Goal: Transaction & Acquisition: Purchase product/service

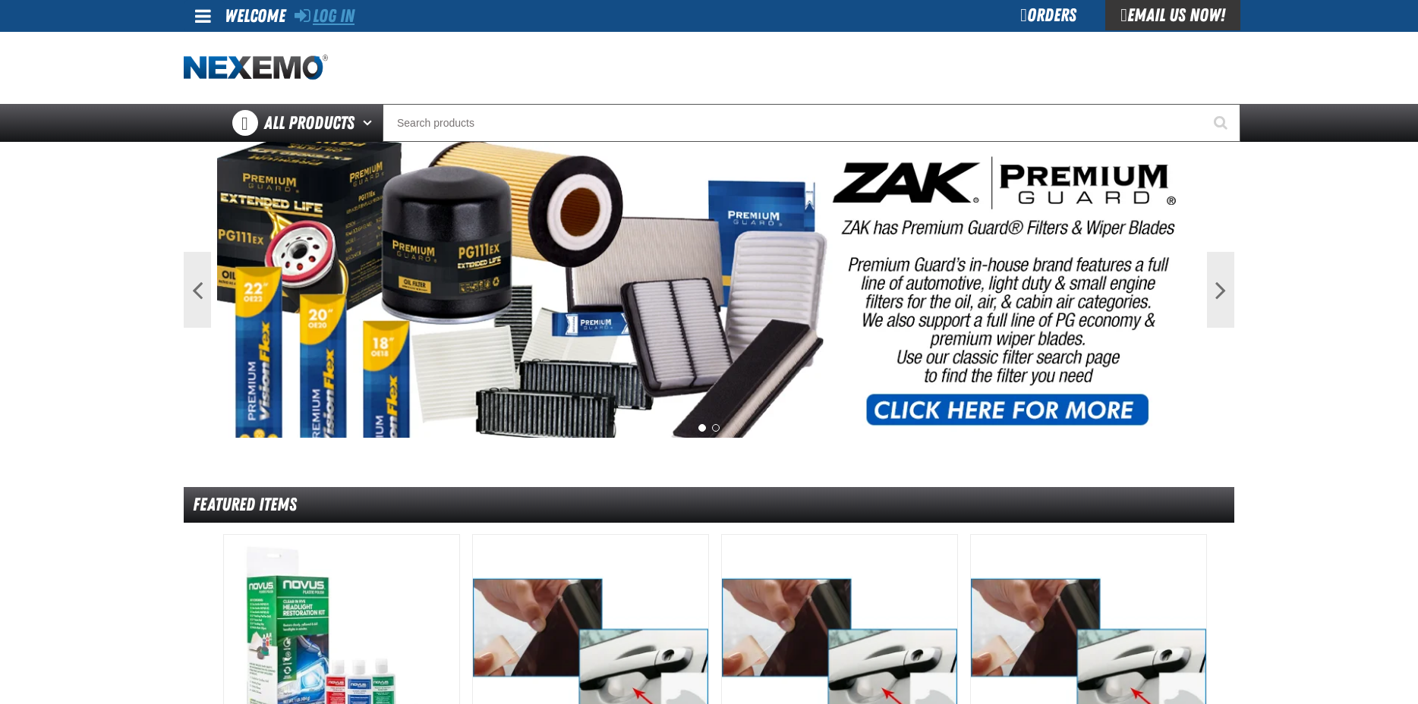
click at [349, 21] on link "Log In" at bounding box center [325, 15] width 60 height 21
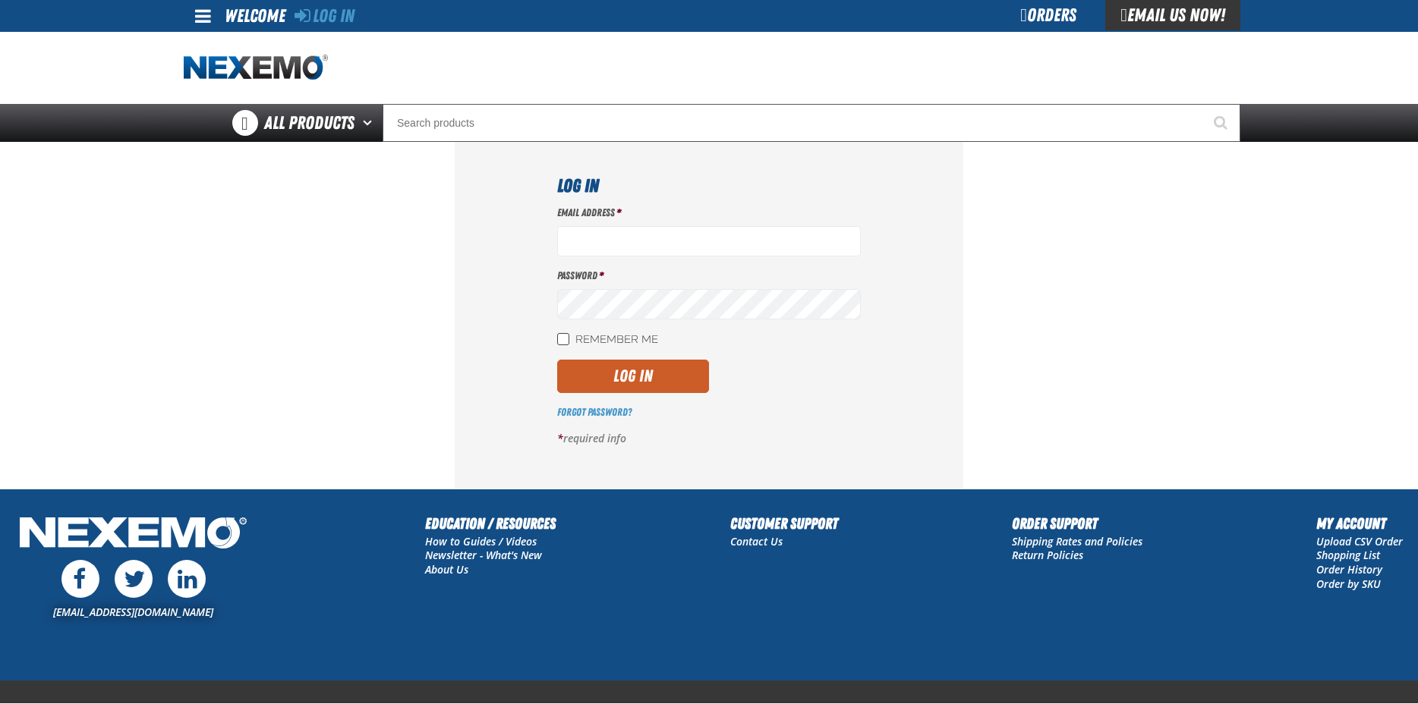
type input "[EMAIL_ADDRESS][DOMAIN_NAME]"
click at [567, 339] on input "Remember Me" at bounding box center [563, 339] width 12 height 12
checkbox input "true"
click at [665, 368] on button "Log In" at bounding box center [633, 376] width 152 height 33
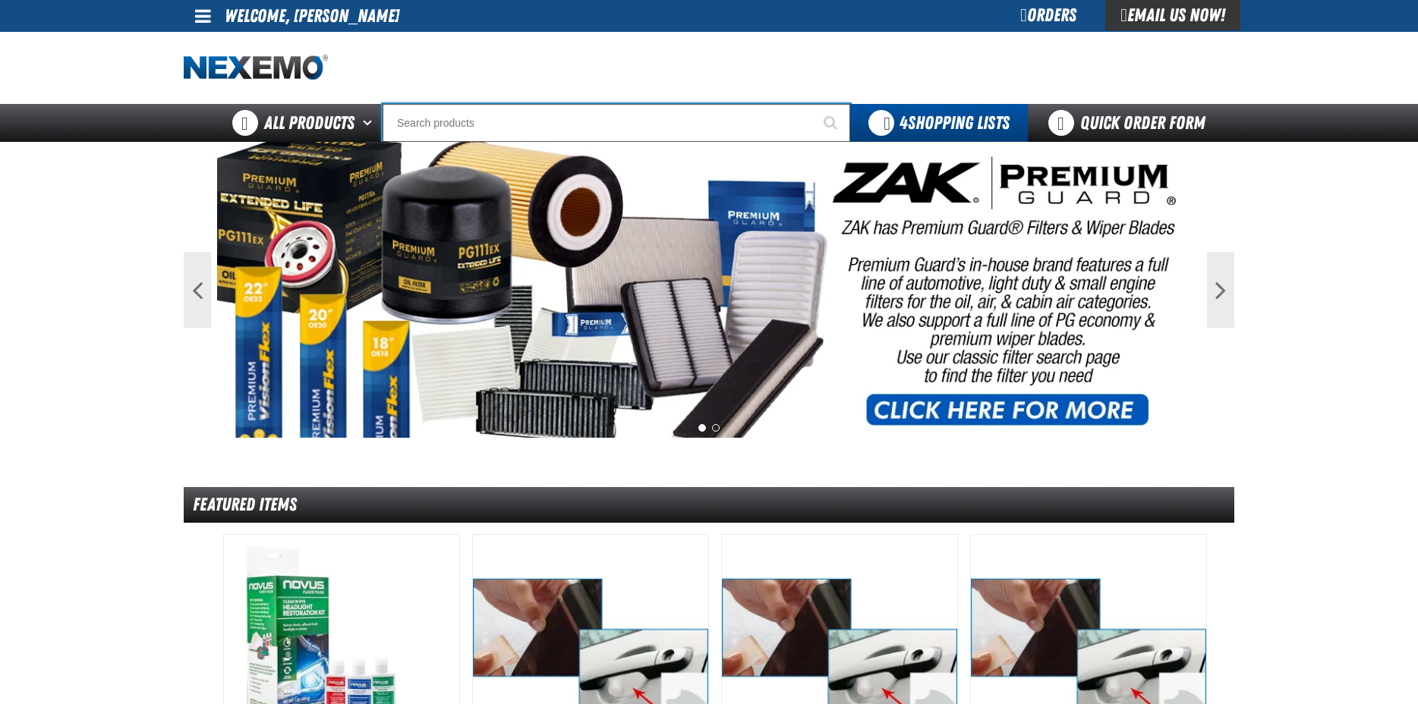
click at [436, 130] on input "Search" at bounding box center [617, 123] width 468 height 38
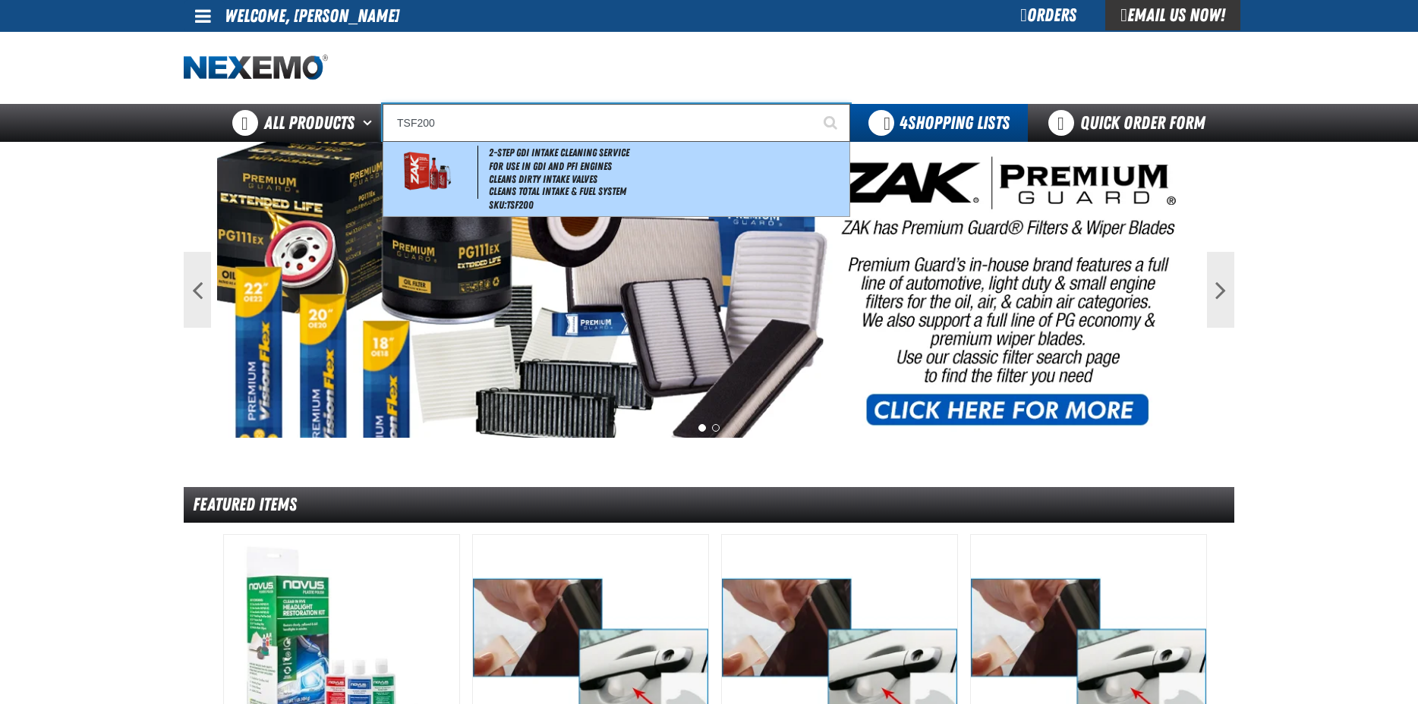
click at [531, 166] on li "For Use in GDI and PFI Engines" at bounding box center [668, 166] width 358 height 13
type input "2-Step GDI Intake Cleaning Service"
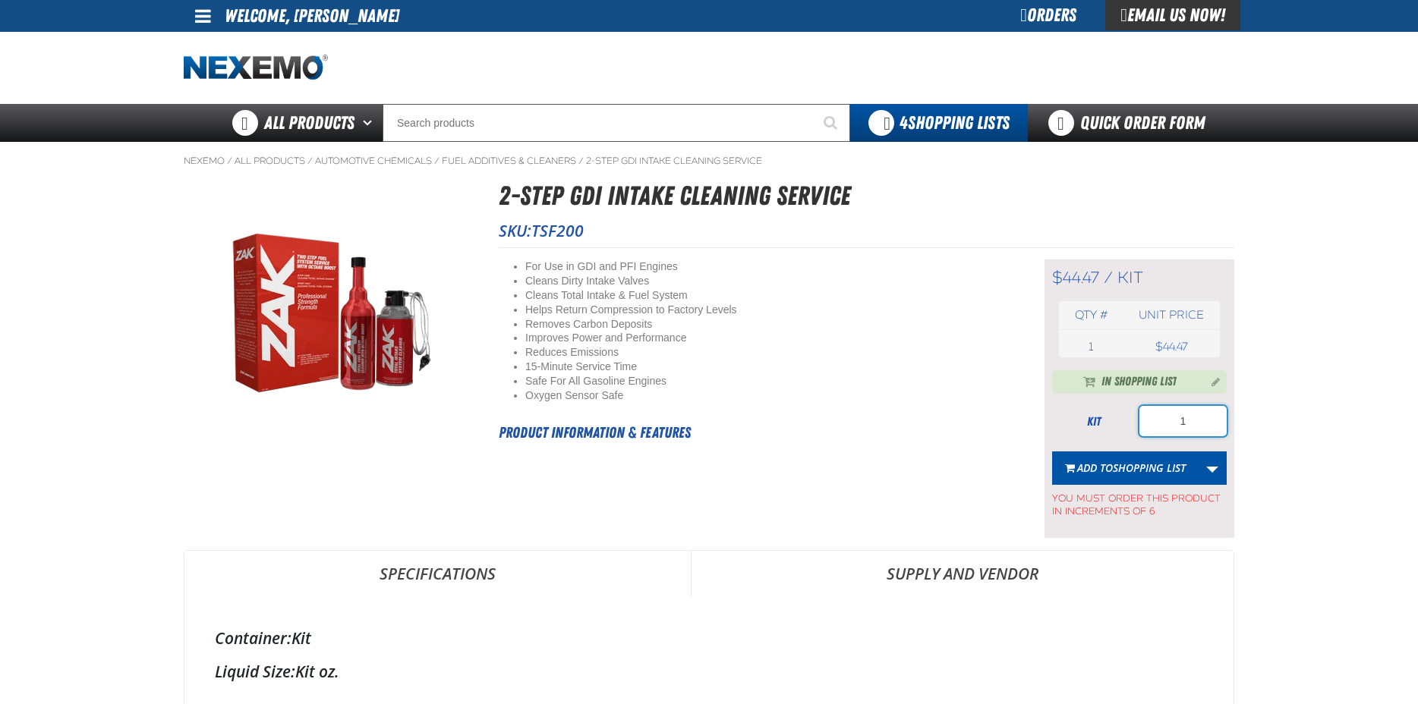
click at [1189, 426] on input "1" at bounding box center [1182, 421] width 87 height 30
type input "24"
click at [1118, 477] on button "Add to Shopping List" at bounding box center [1125, 468] width 146 height 33
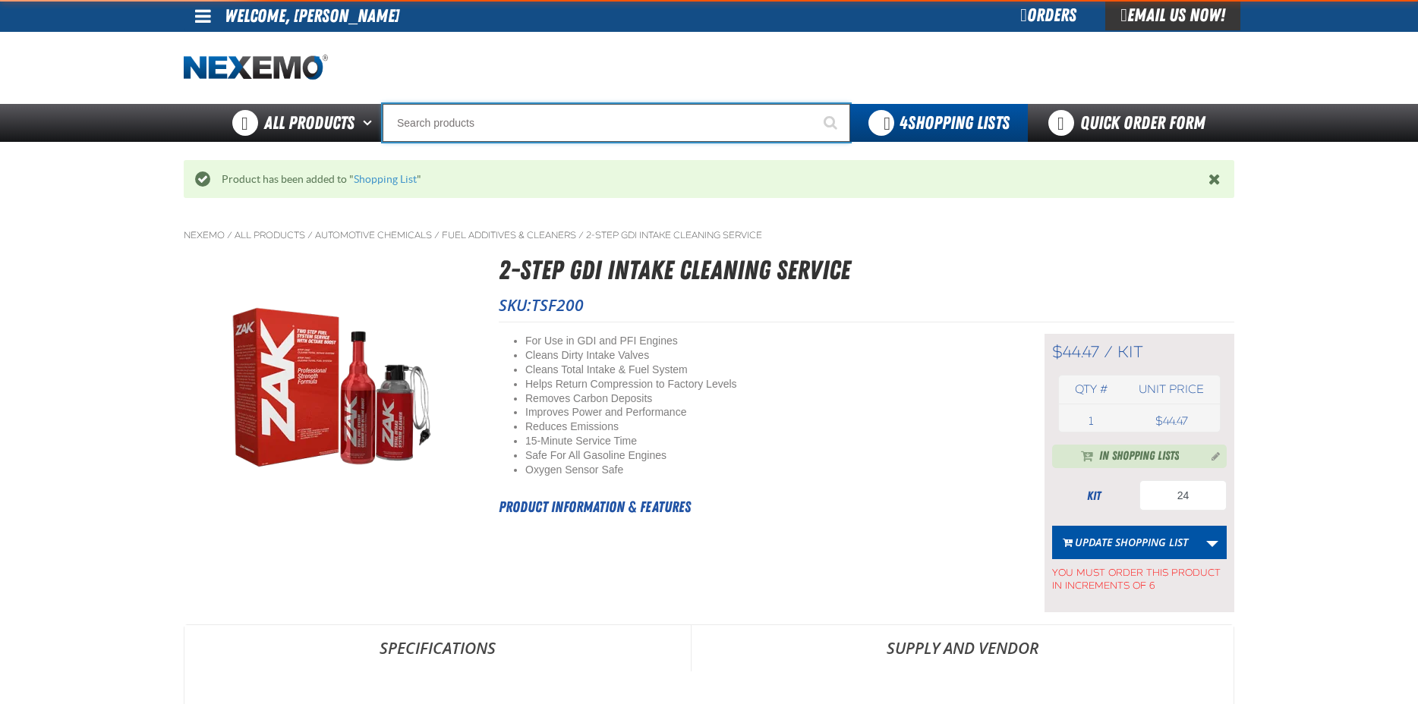
click at [563, 115] on input "Search" at bounding box center [617, 123] width 468 height 38
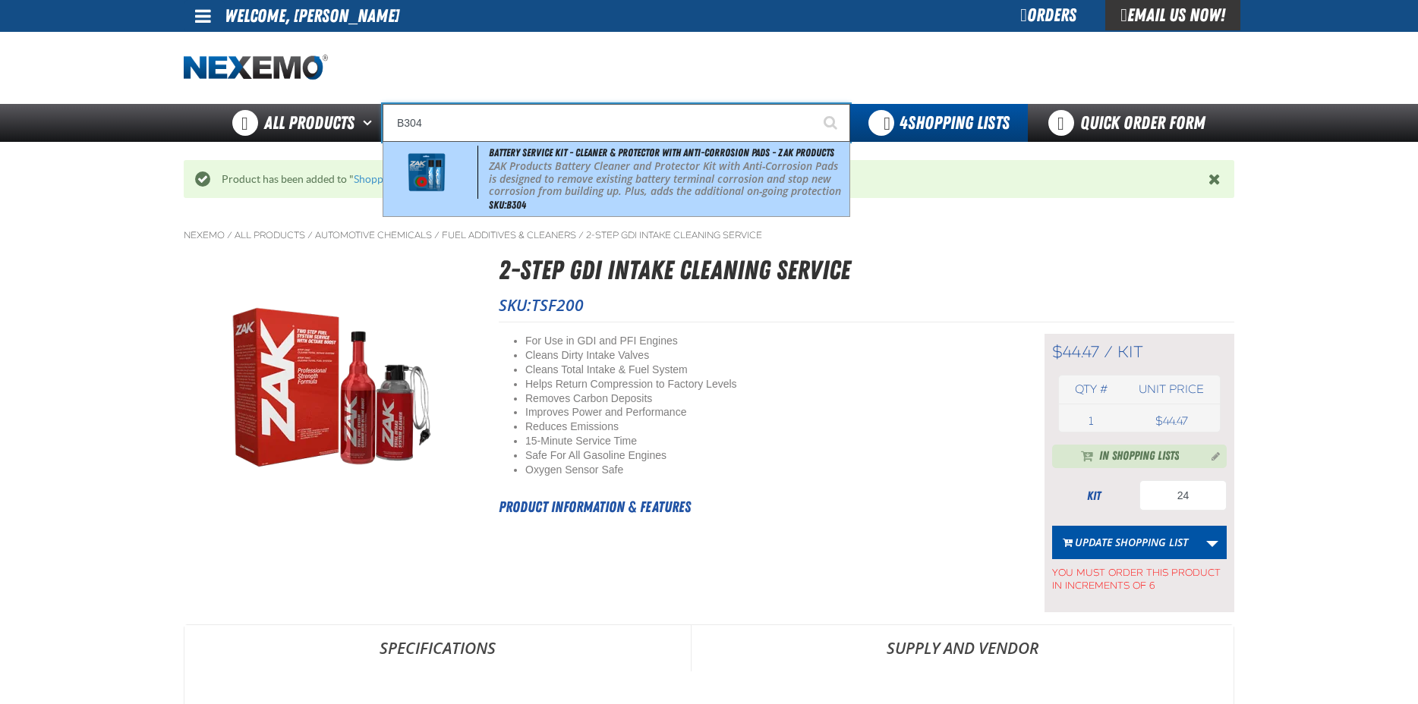
click at [565, 175] on p "ZAK Products Battery Cleaner and Protector Kit with Anti-Corrosion Pads is desi…" at bounding box center [668, 185] width 358 height 51
type input "Battery Service Kit - Cleaner & Protector with Anti-Corrosion Pads - ZAK Produc…"
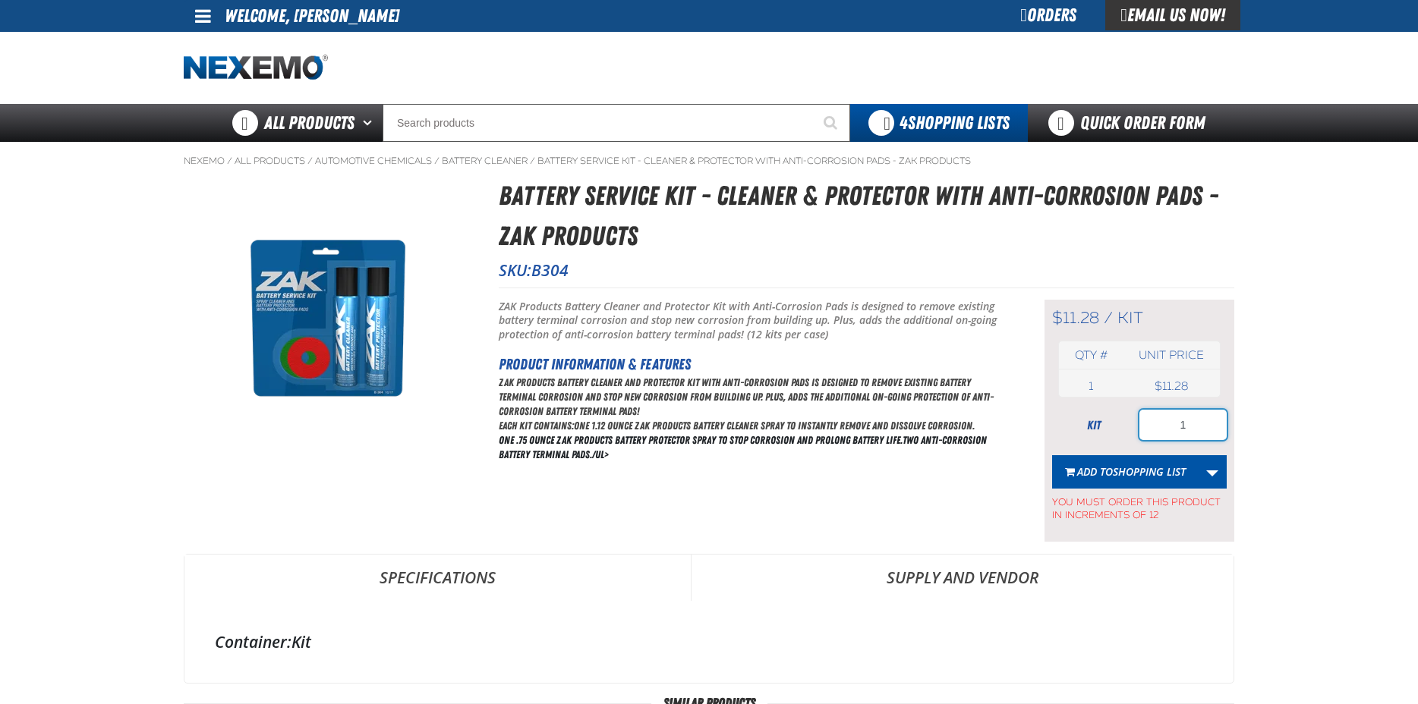
click at [1185, 429] on input "1" at bounding box center [1182, 425] width 87 height 30
type input "24"
click at [1153, 477] on span "Shopping List" at bounding box center [1149, 472] width 73 height 14
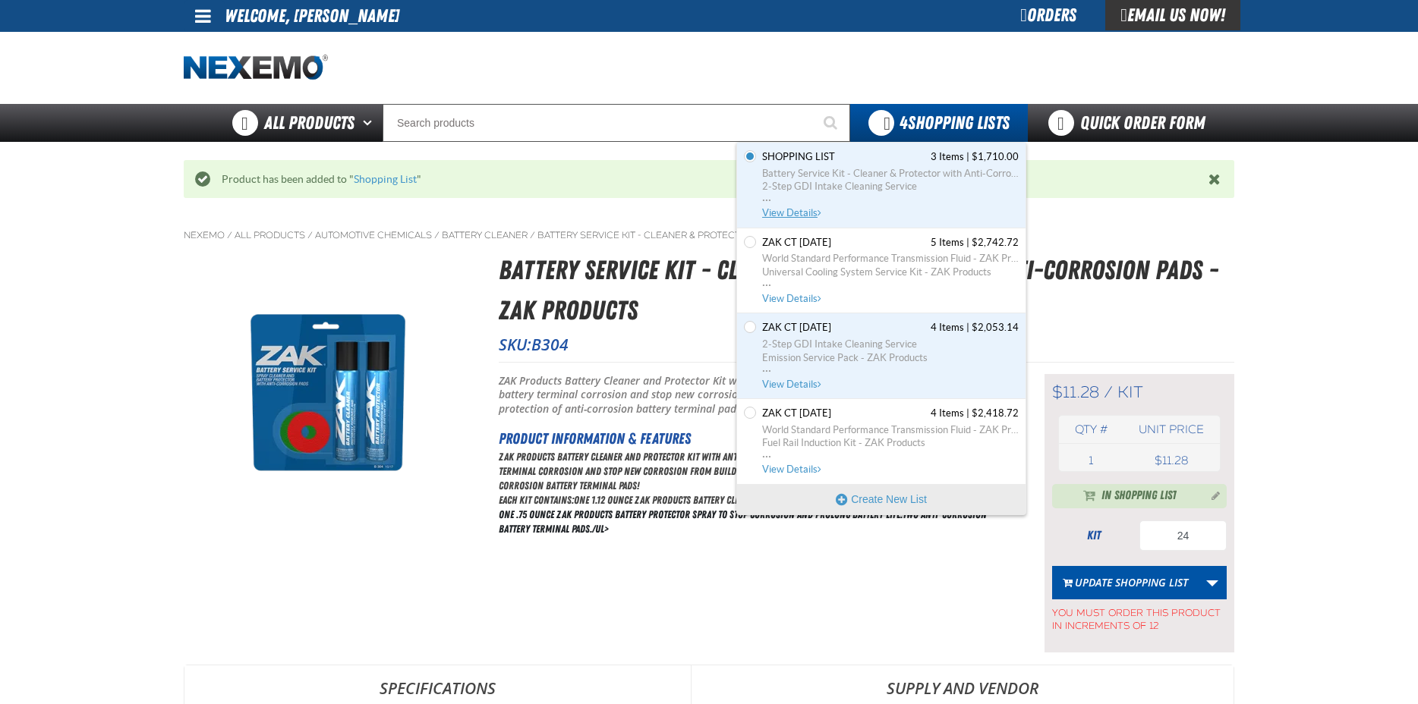
click at [834, 181] on span "2-Step GDI Intake Cleaning Service" at bounding box center [890, 187] width 257 height 14
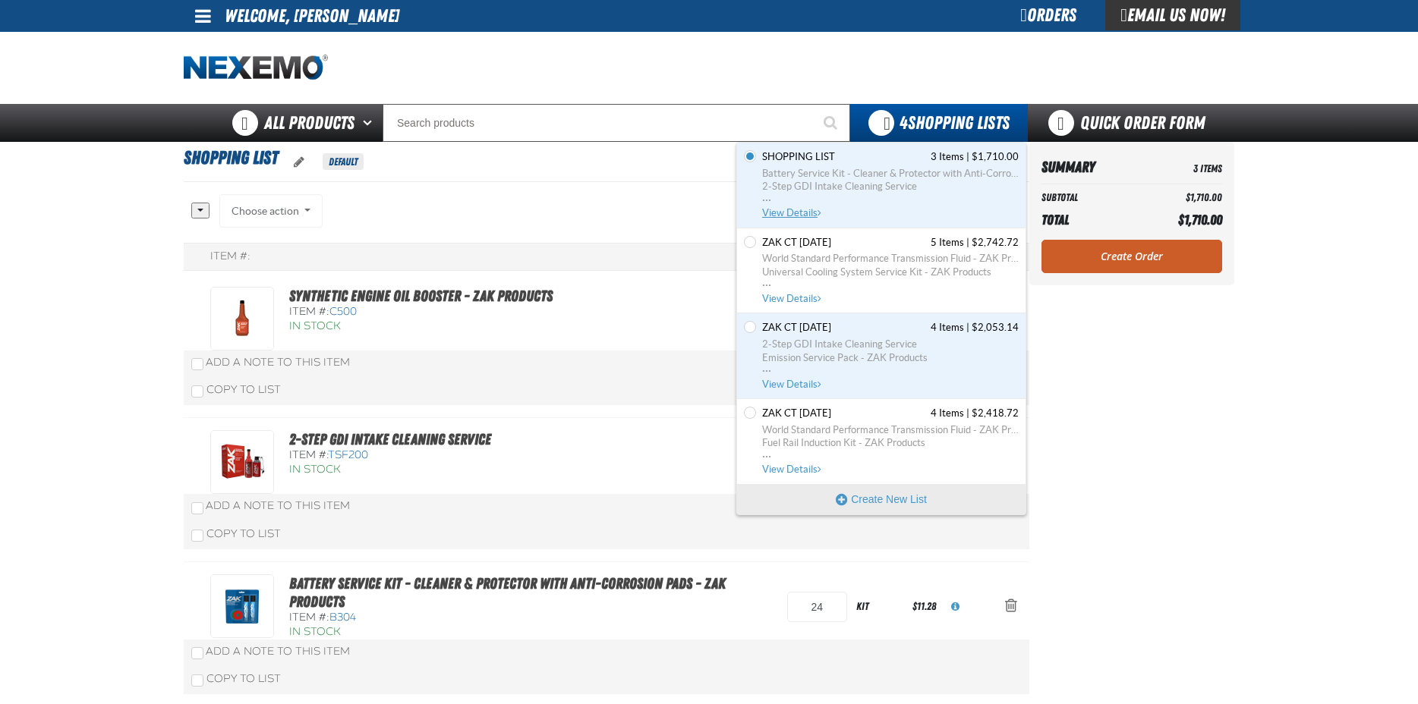
click at [861, 180] on span "2-Step GDI Intake Cleaning Service" at bounding box center [890, 187] width 257 height 14
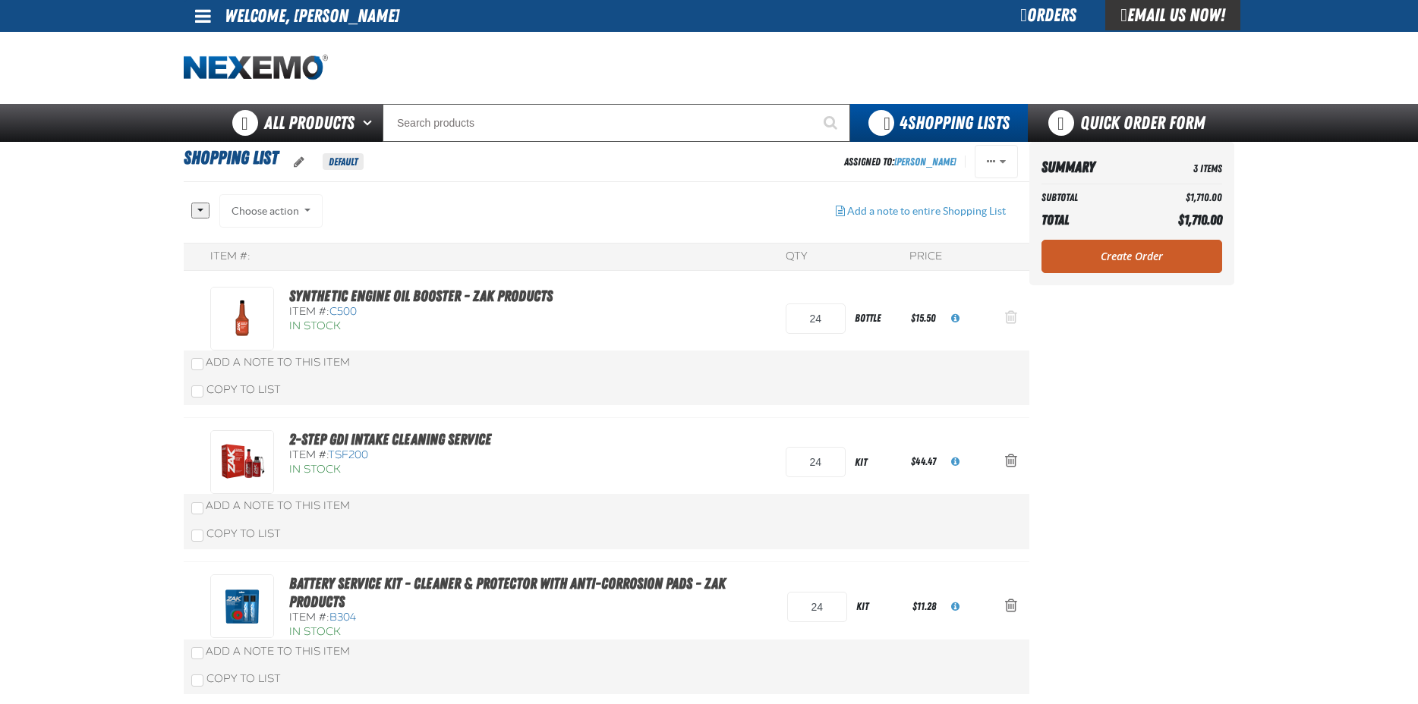
click at [1007, 318] on span "Action Remove Synthetic Engine Oil Booster - ZAK Products from Shopping List" at bounding box center [1011, 317] width 12 height 15
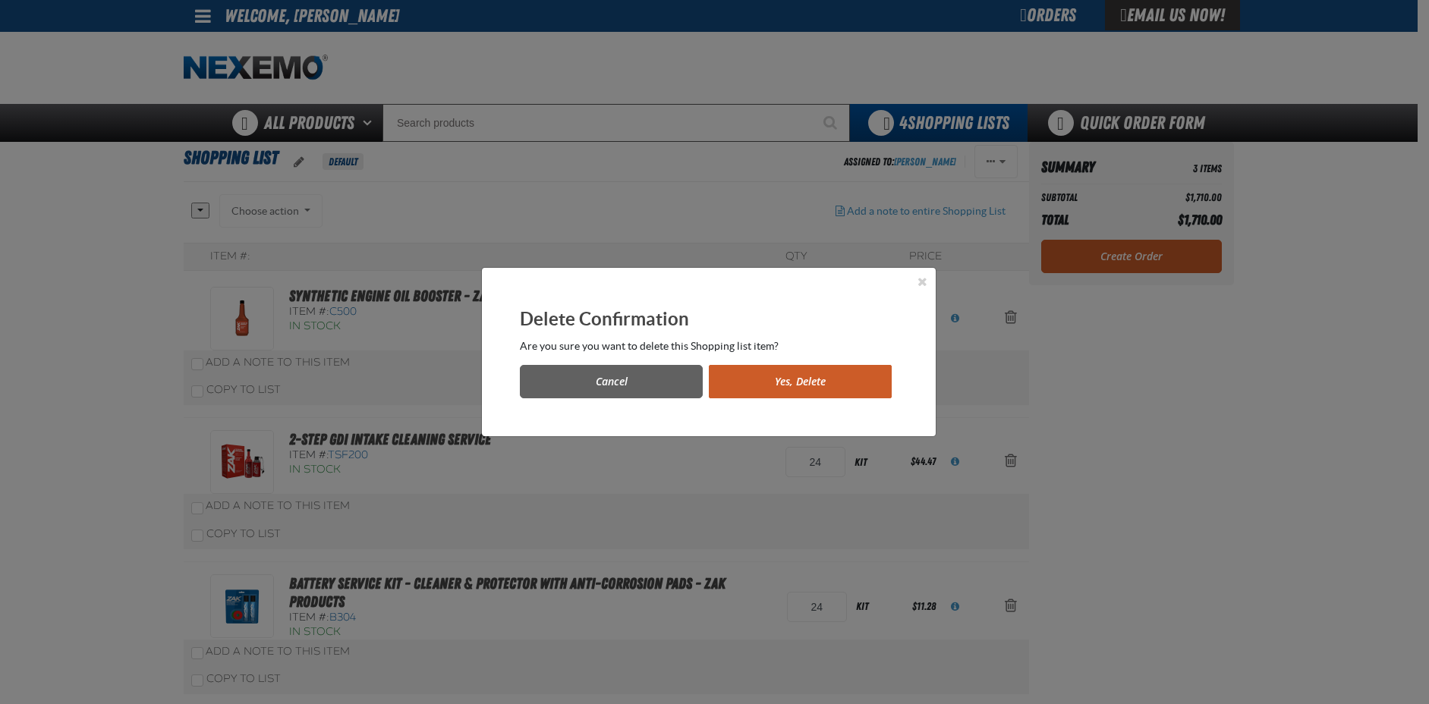
click at [753, 375] on button "Yes, Delete" at bounding box center [800, 381] width 183 height 33
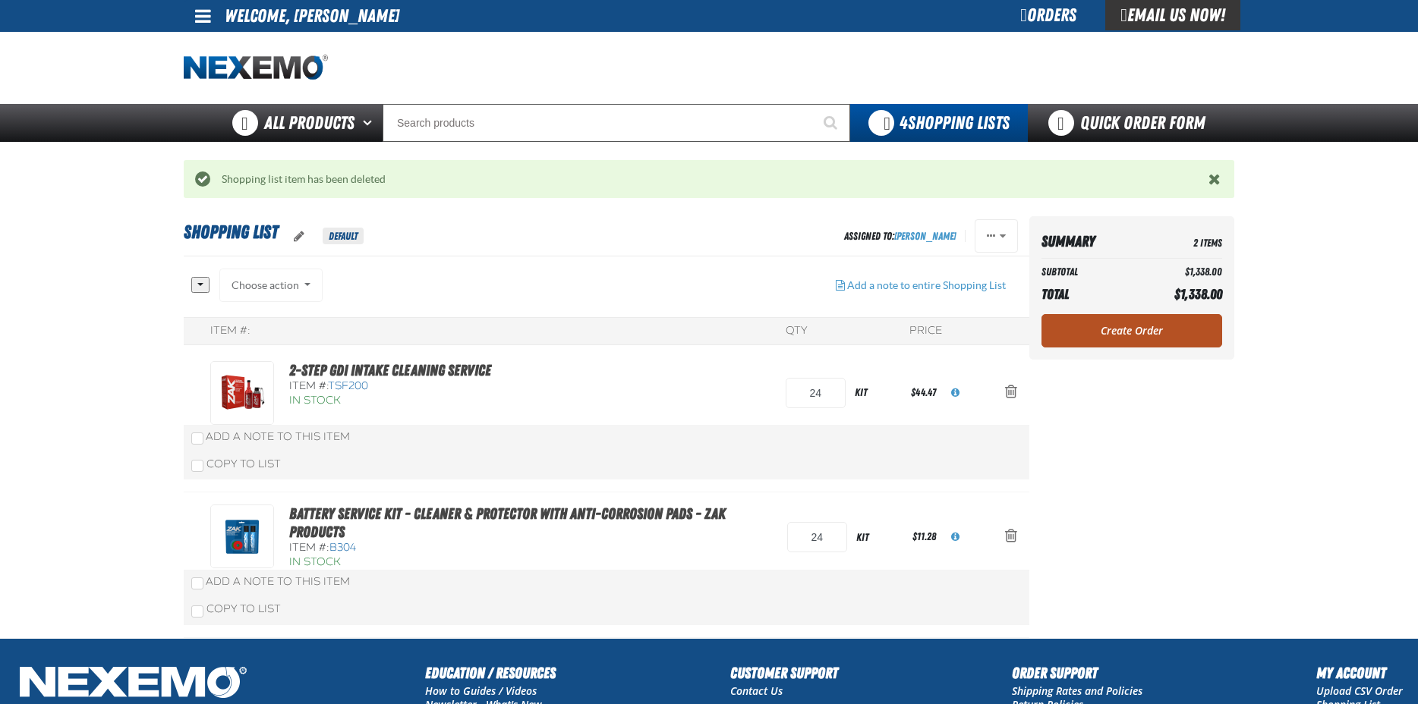
click at [1159, 326] on link "Create Order" at bounding box center [1131, 330] width 181 height 33
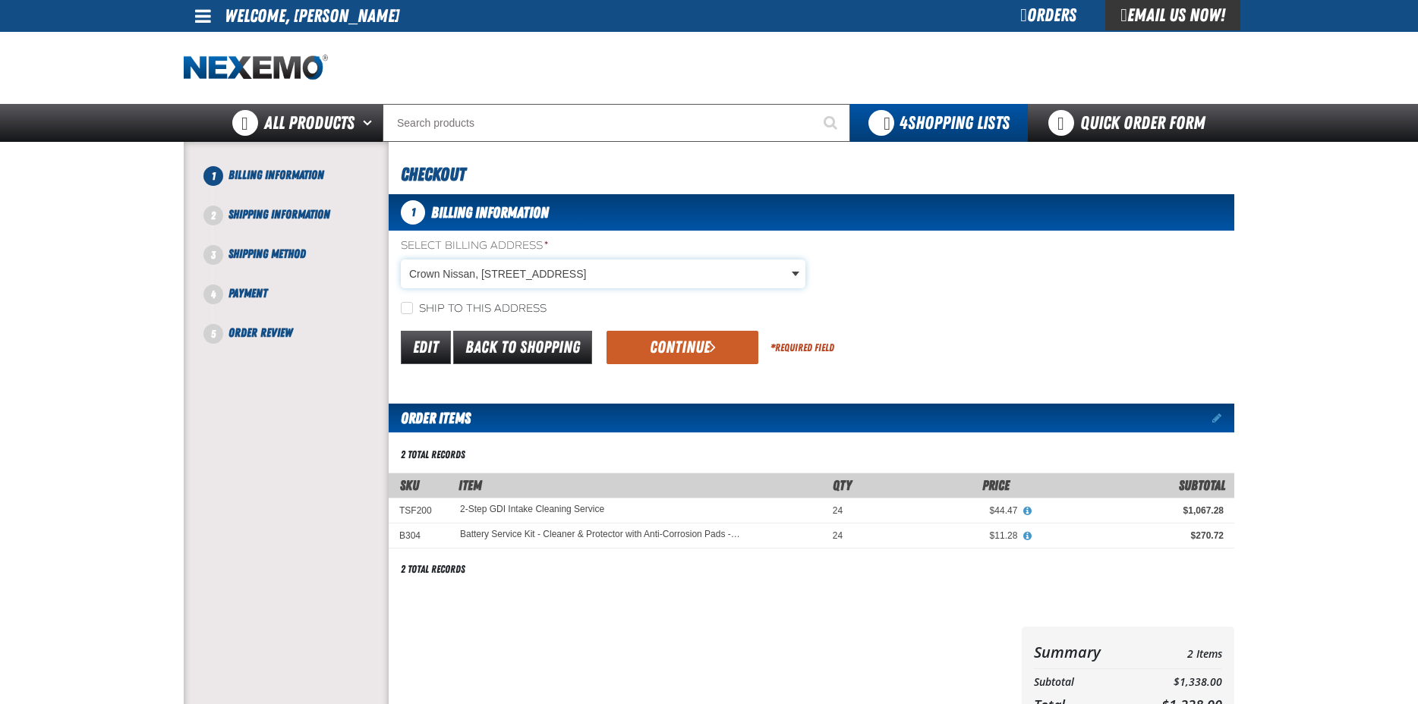
click at [605, 279] on body "Skip to Main Content Staging Site 5.1 Upgrade Site My Account My Account Suppor…" at bounding box center [709, 513] width 1418 height 1026
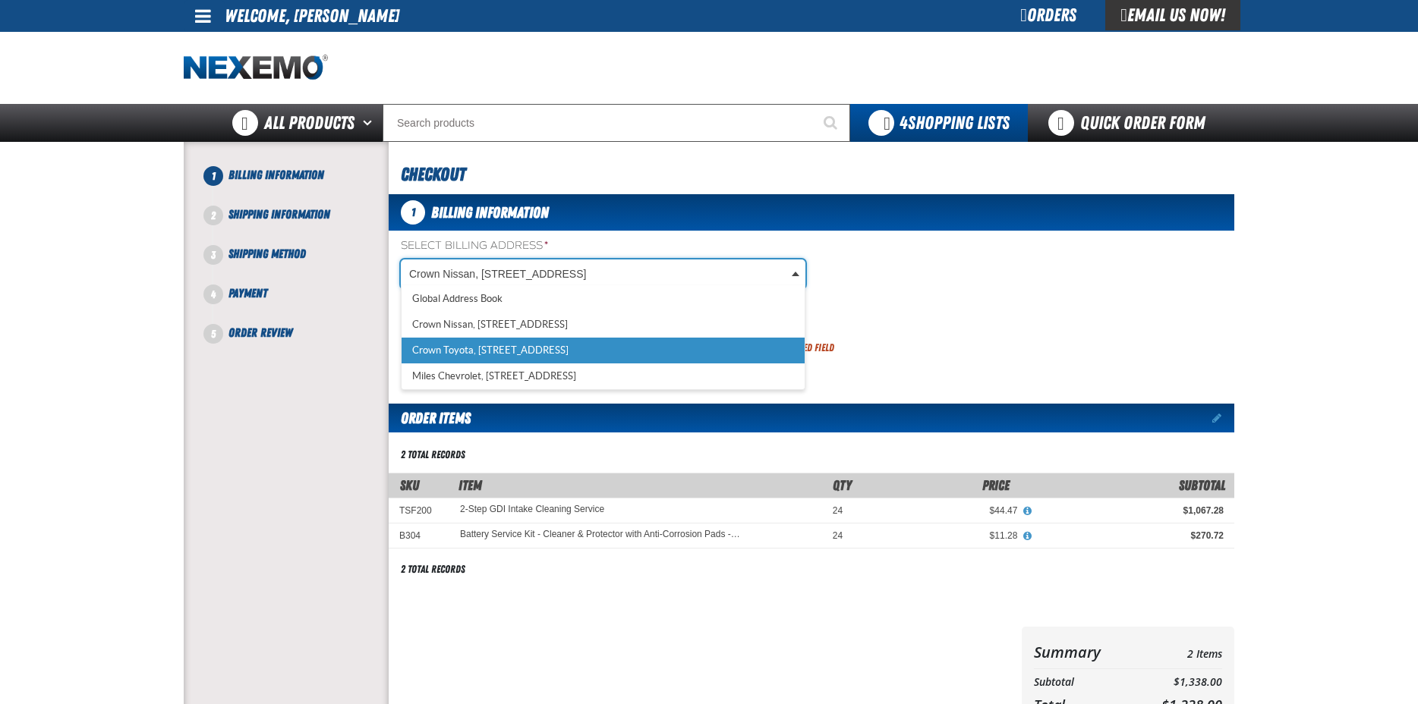
select select "a_316"
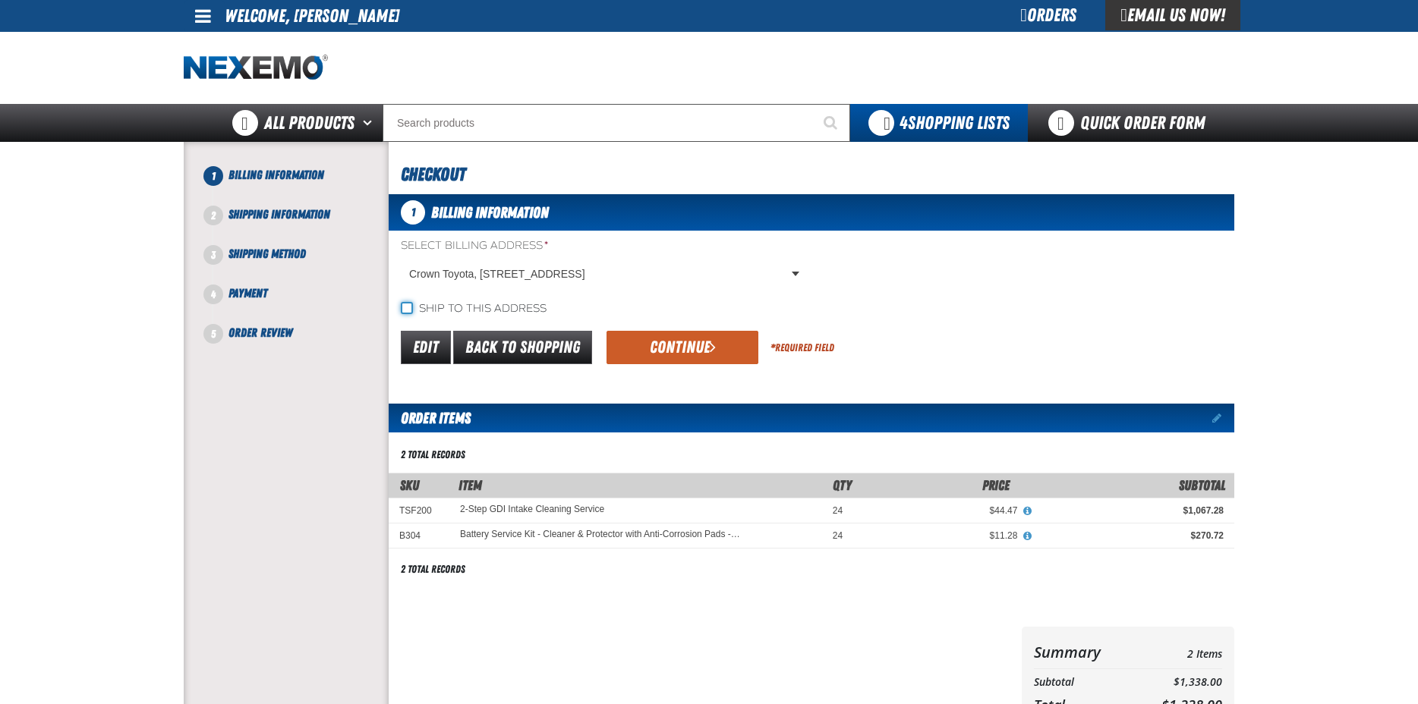
click at [411, 303] on input "Ship to this address" at bounding box center [407, 308] width 12 height 12
checkbox input "true"
click at [685, 347] on button "Continue" at bounding box center [682, 347] width 152 height 33
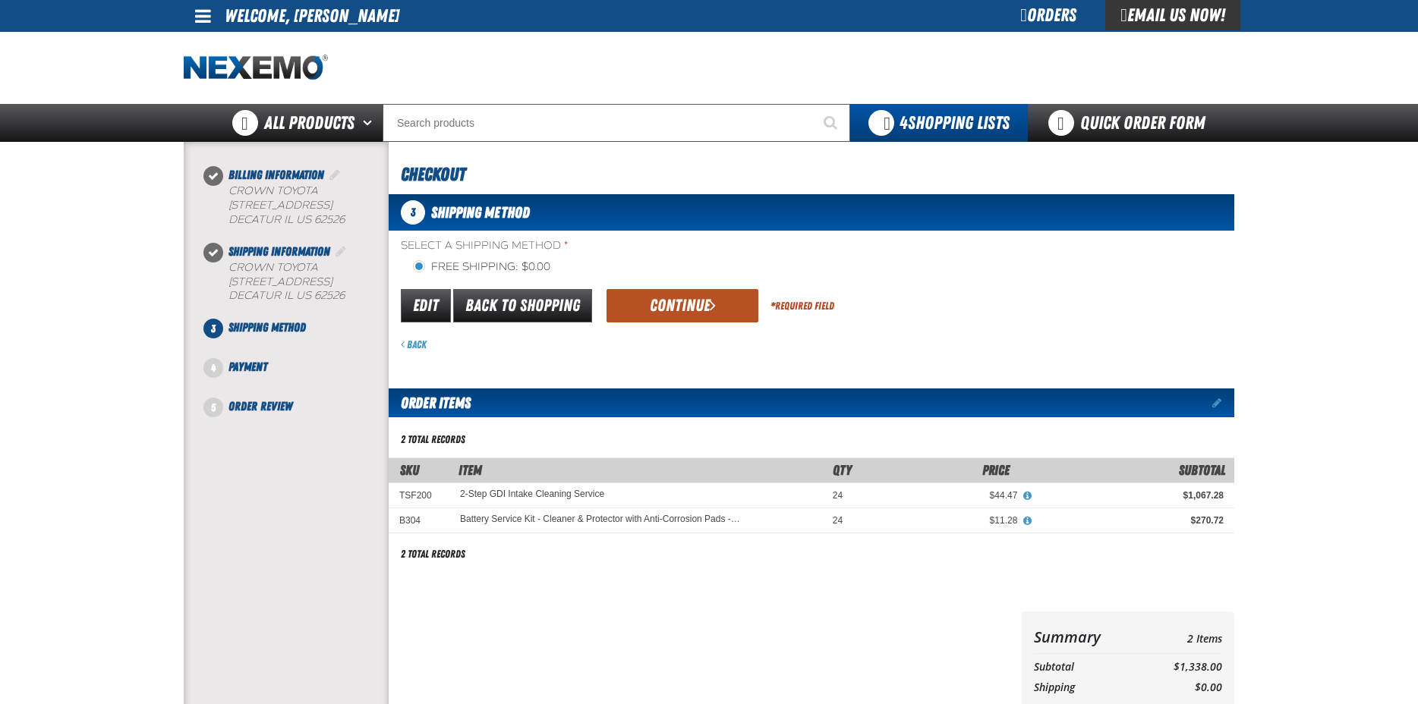
click at [692, 310] on button "Continue" at bounding box center [682, 305] width 152 height 33
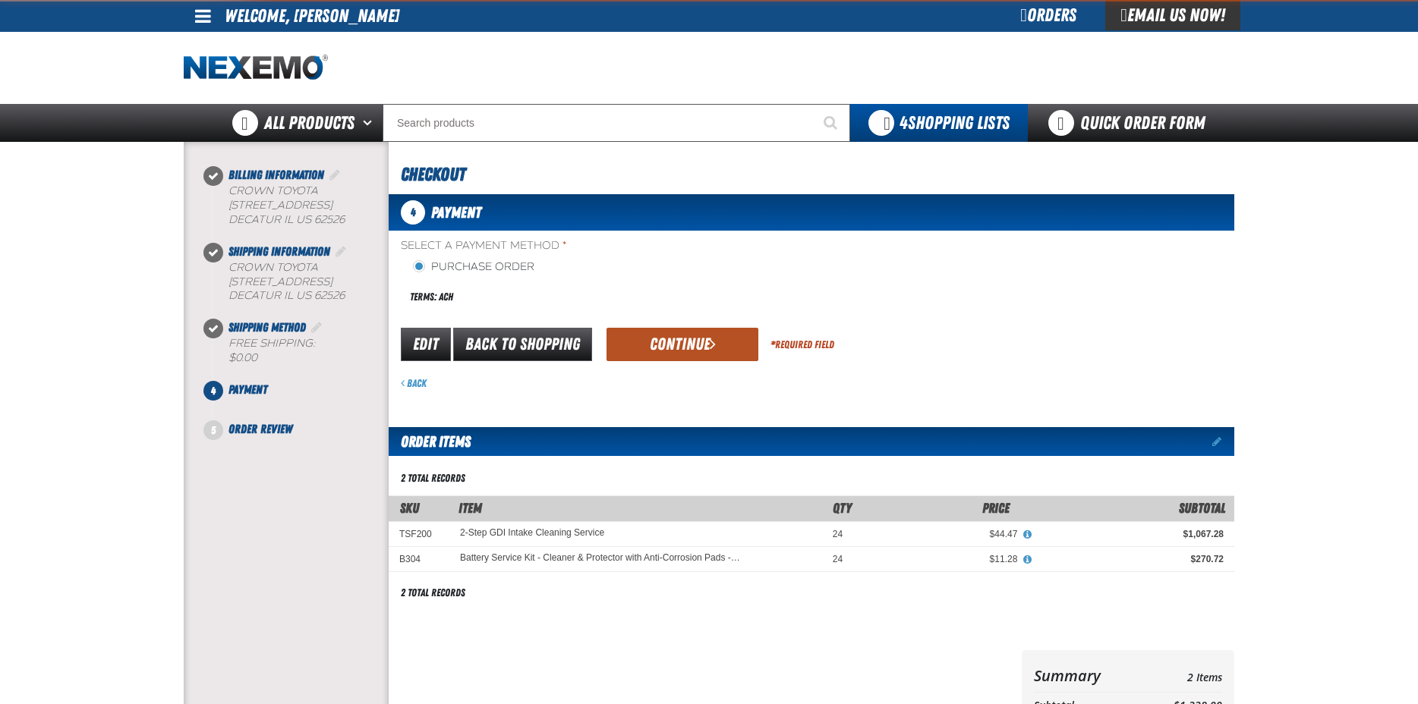
click at [696, 329] on button "Continue" at bounding box center [682, 344] width 152 height 33
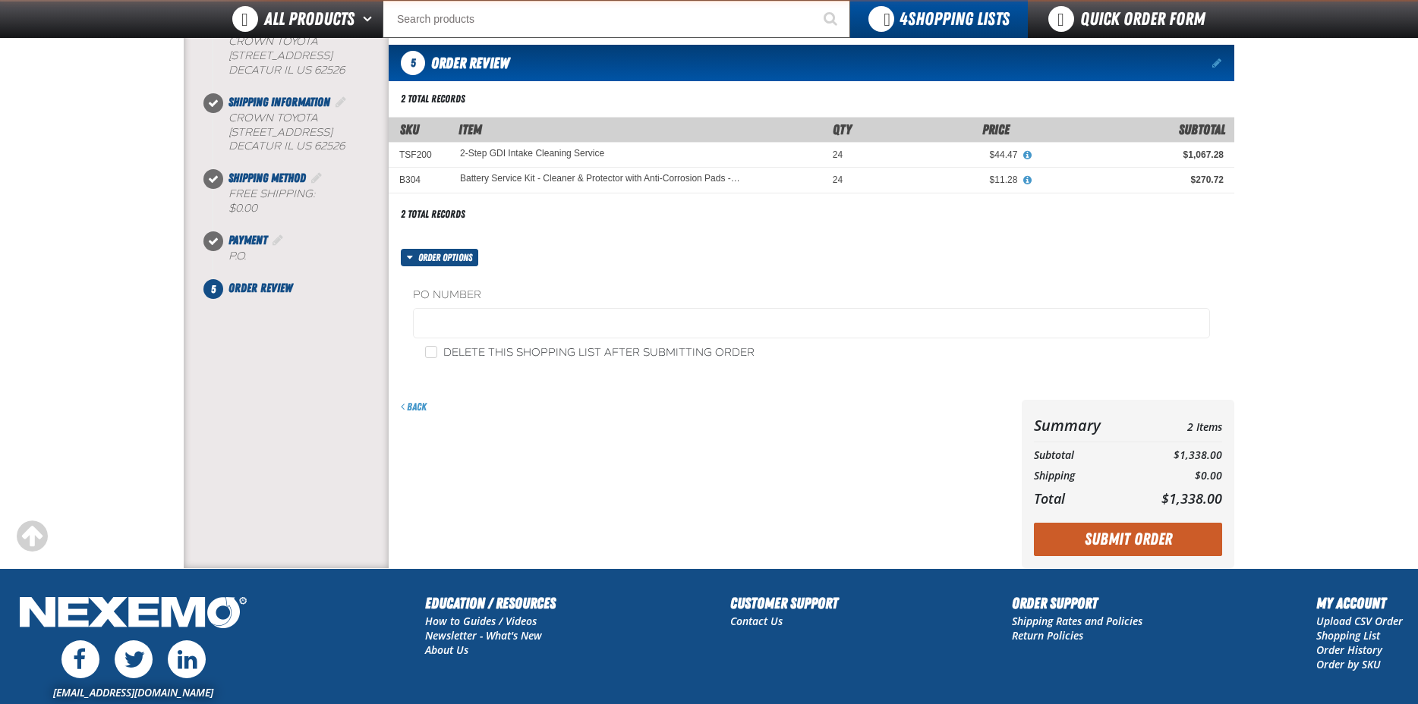
scroll to position [266, 0]
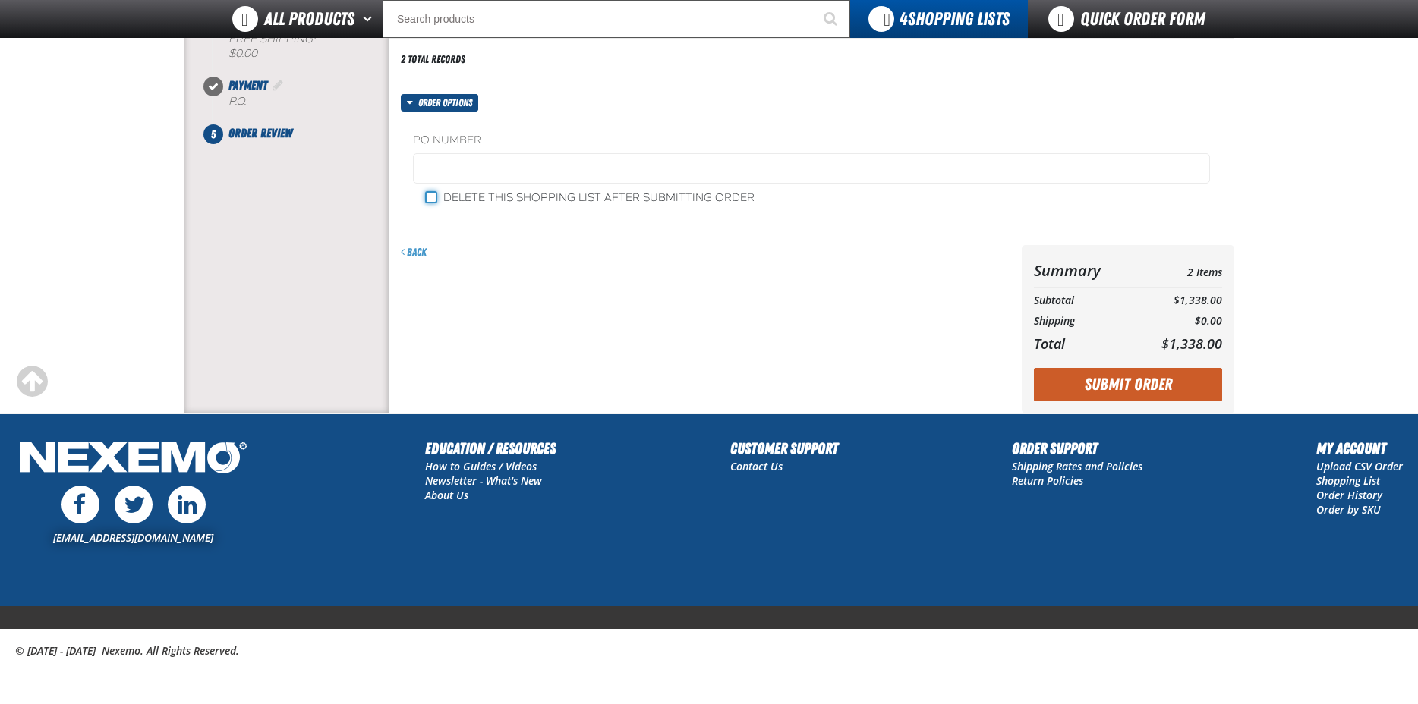
click at [435, 198] on input "Delete this shopping list after submitting order" at bounding box center [431, 197] width 12 height 12
checkbox input "true"
click at [1142, 385] on button "Submit Order" at bounding box center [1128, 384] width 188 height 33
